Goal: Find specific page/section: Find specific page/section

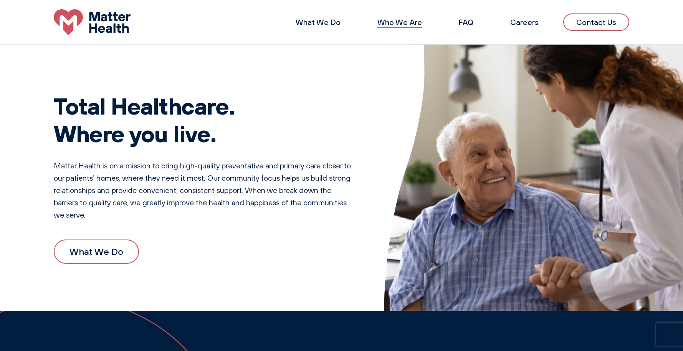
click at [401, 24] on link "Who We Are" at bounding box center [399, 22] width 45 height 10
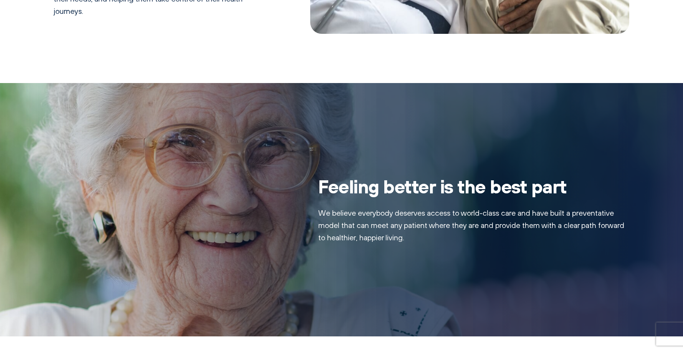
scroll to position [538, 0]
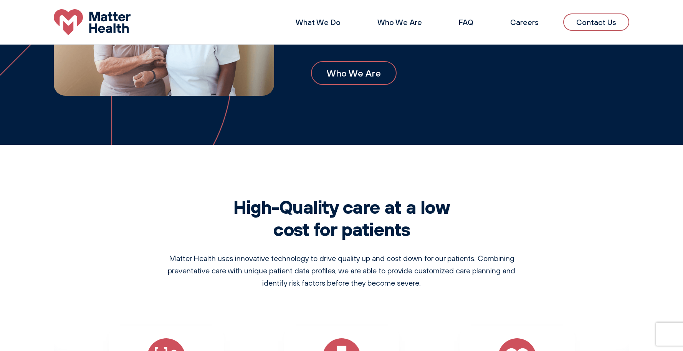
scroll to position [346, 0]
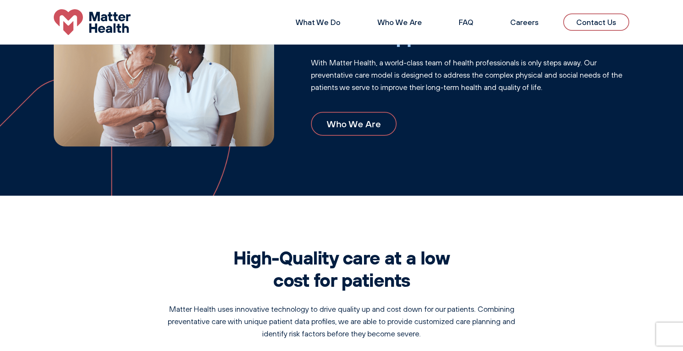
click at [361, 121] on link "Who We Are" at bounding box center [354, 124] width 86 height 24
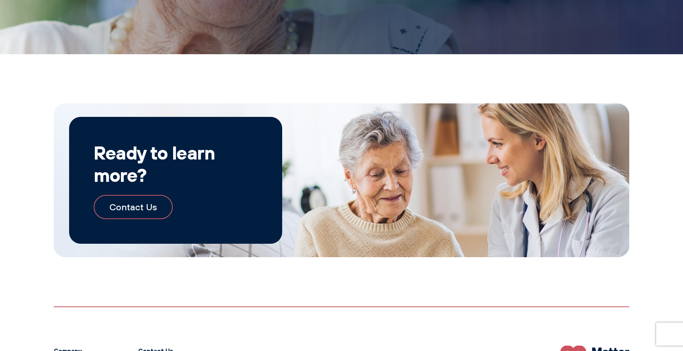
scroll to position [856, 0]
